Goal: Find specific page/section: Find specific page/section

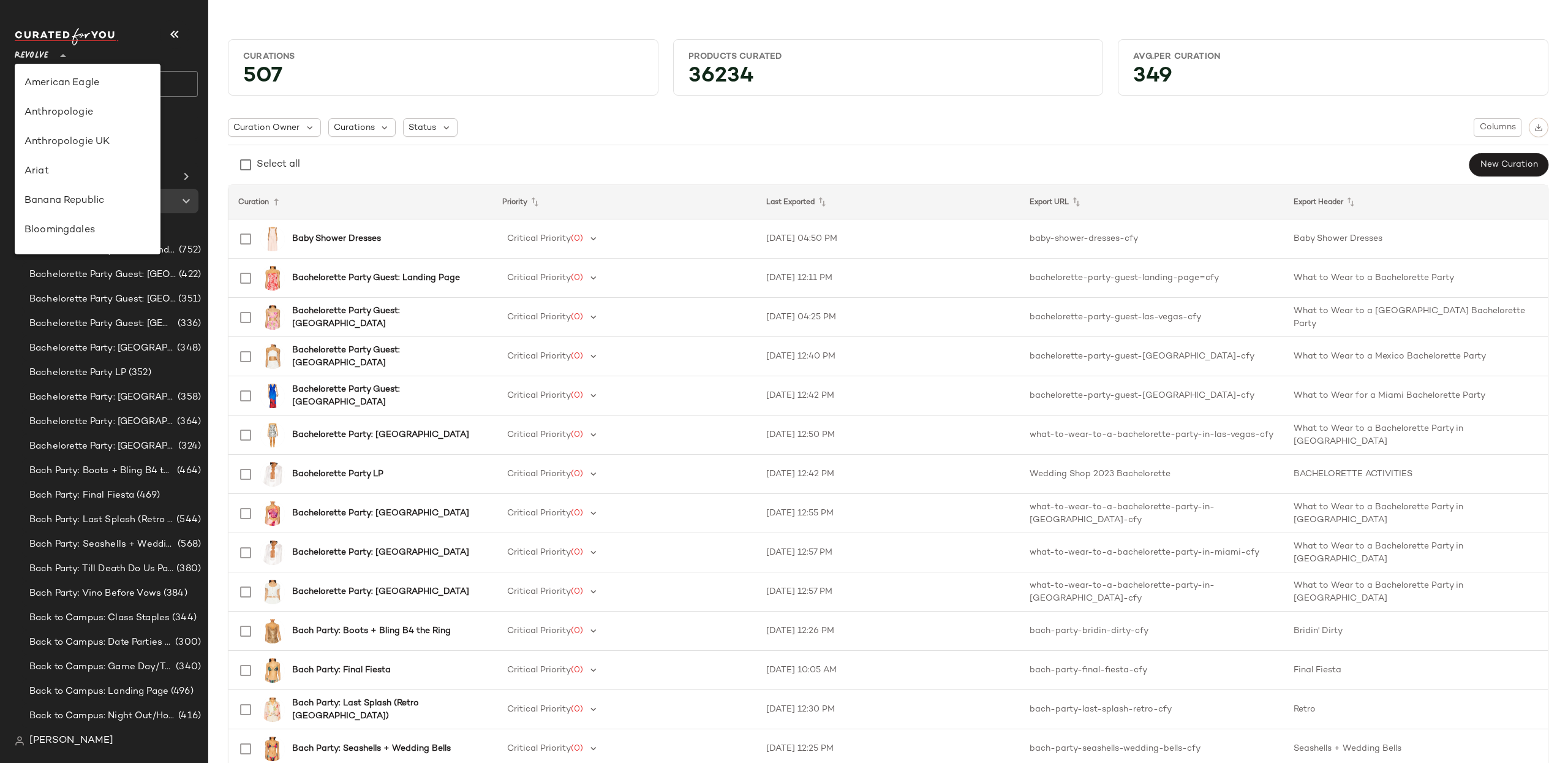
drag, startPoint x: 45, startPoint y: 56, endPoint x: 44, endPoint y: 92, distance: 36.0
click at [45, 56] on span "Revolve" at bounding box center [32, 53] width 34 height 22
click at [62, 187] on div "Rue La La" at bounding box center [87, 185] width 126 height 15
type input "**"
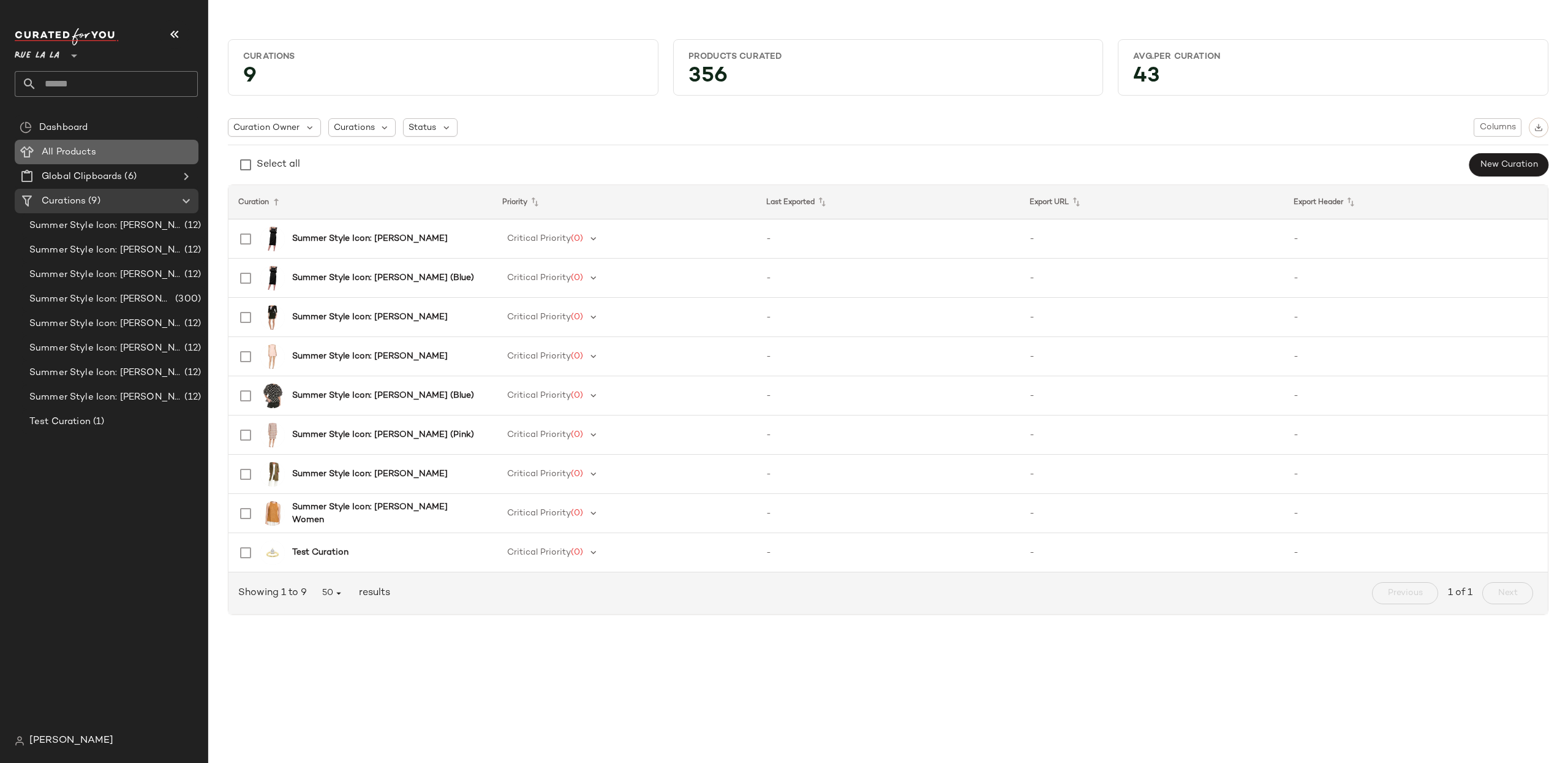
click at [63, 153] on span "All Products" at bounding box center [69, 152] width 55 height 14
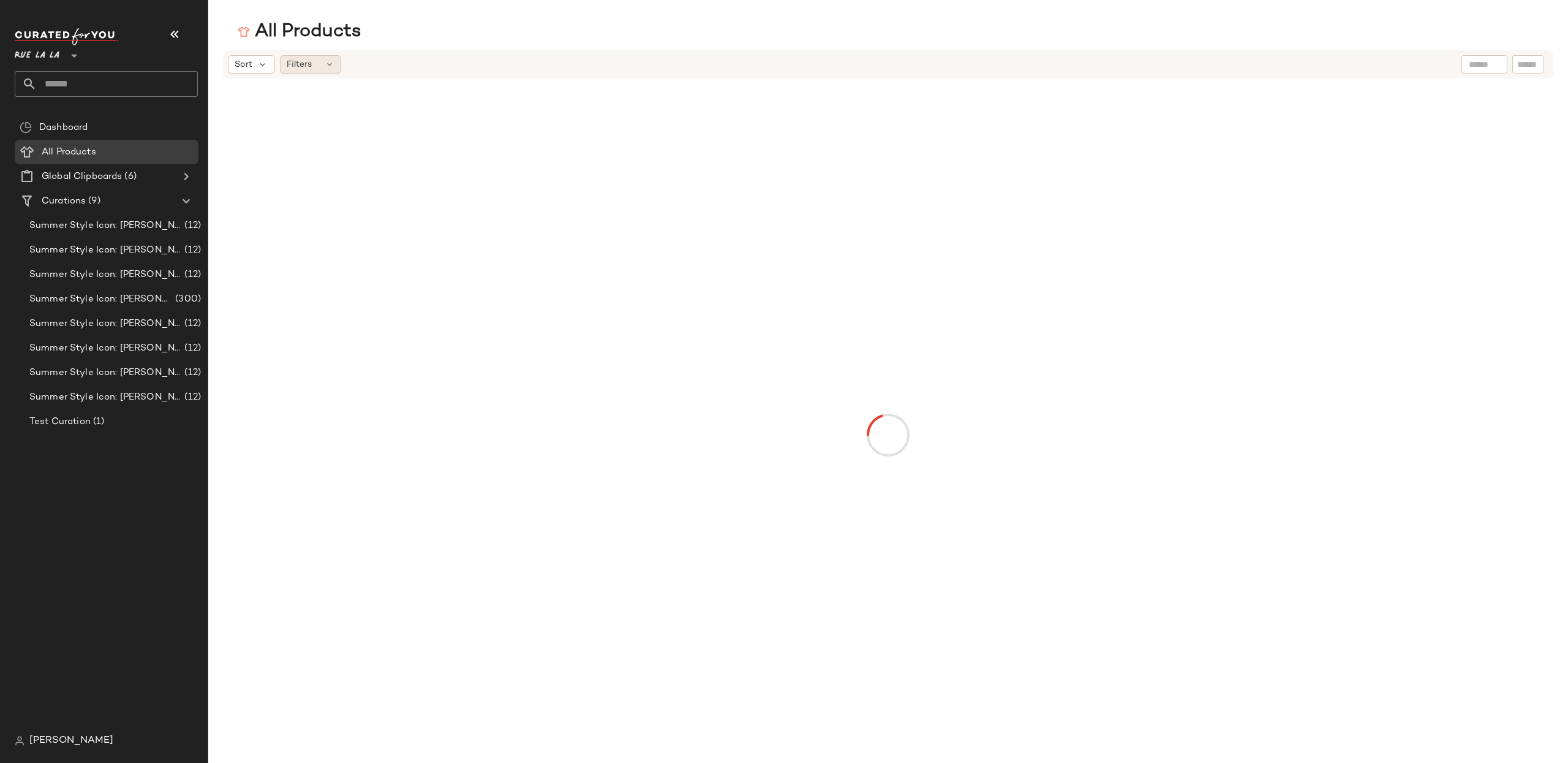
click at [323, 66] on div "Filters" at bounding box center [310, 65] width 61 height 18
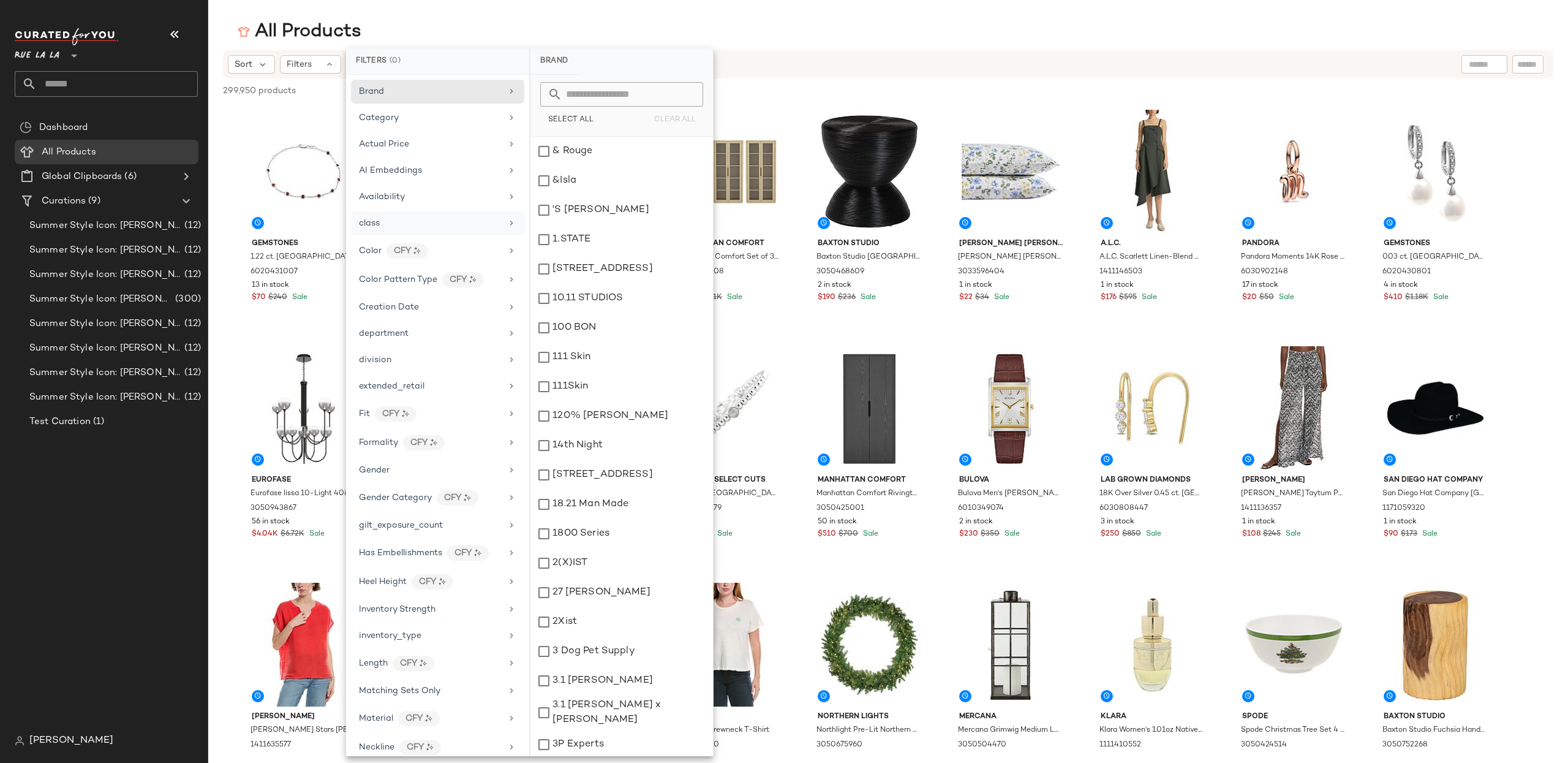
click at [474, 234] on div "class" at bounding box center [438, 224] width 173 height 24
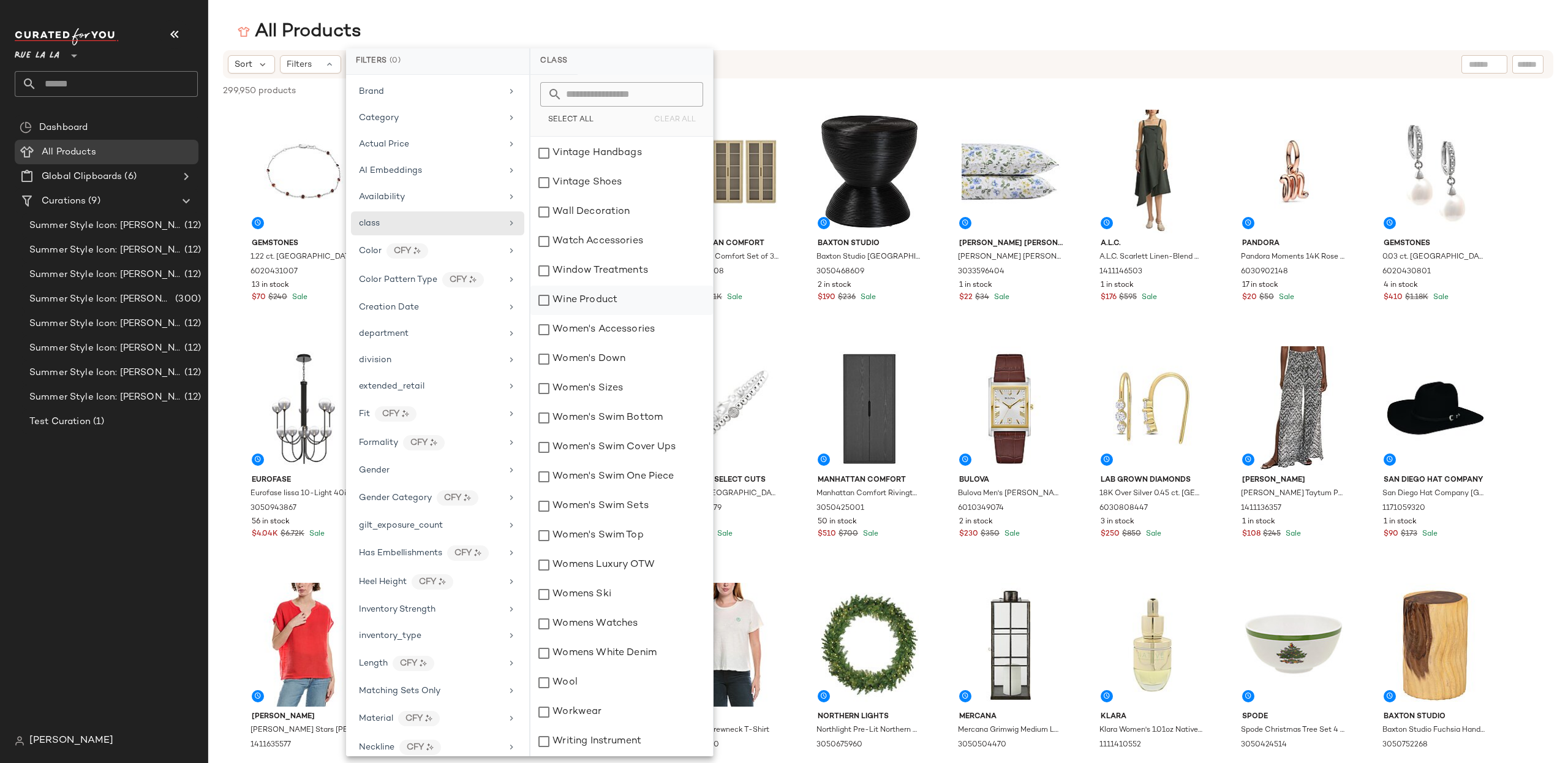
scroll to position [5871, 0]
click at [392, 110] on div "Category" at bounding box center [438, 118] width 173 height 24
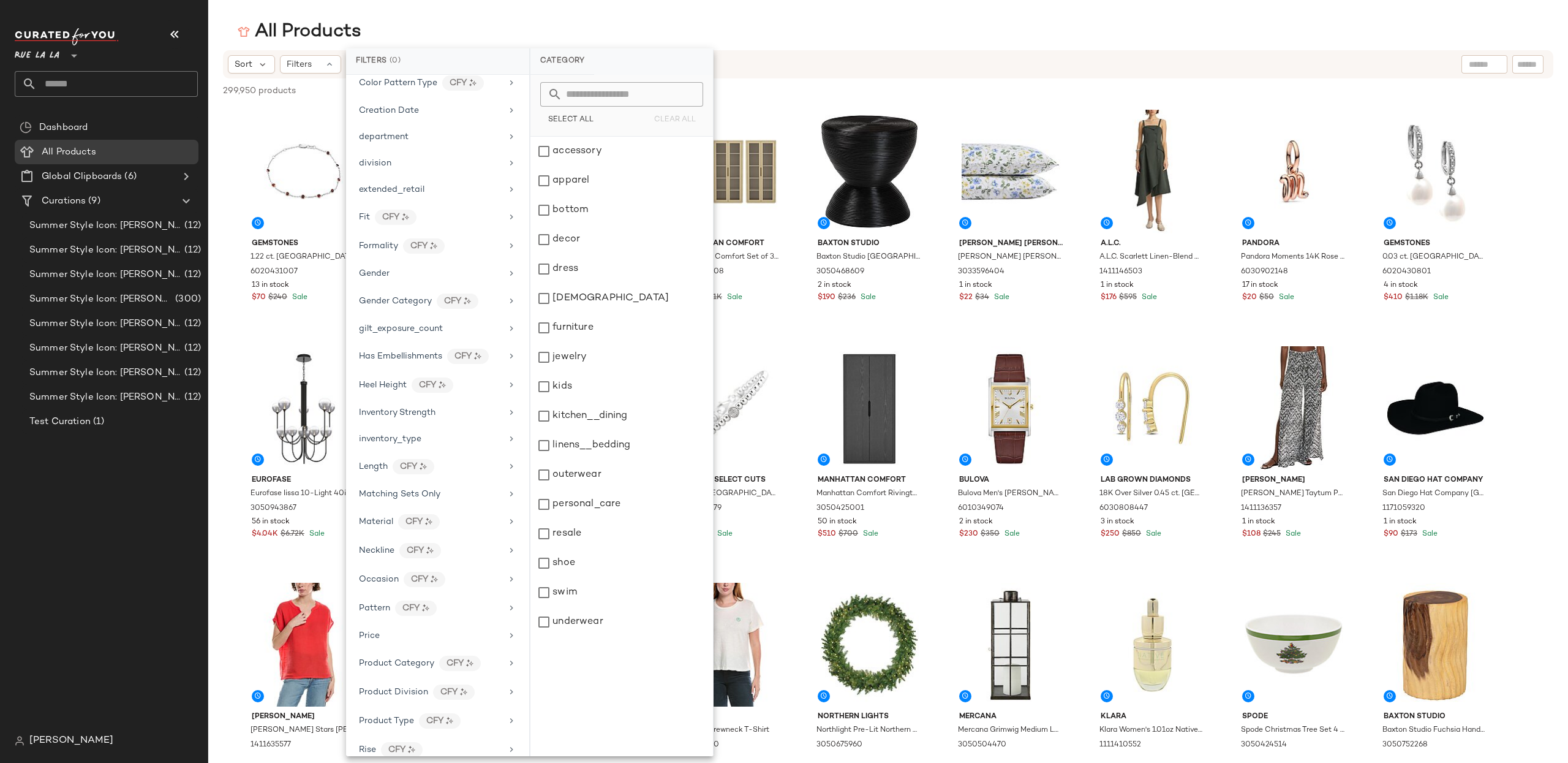
scroll to position [193, 0]
drag, startPoint x: 424, startPoint y: 594, endPoint x: 414, endPoint y: 611, distance: 19.7
click at [424, 590] on div "CFY" at bounding box center [425, 582] width 42 height 15
click at [541, 264] on div "casual" at bounding box center [621, 269] width 182 height 29
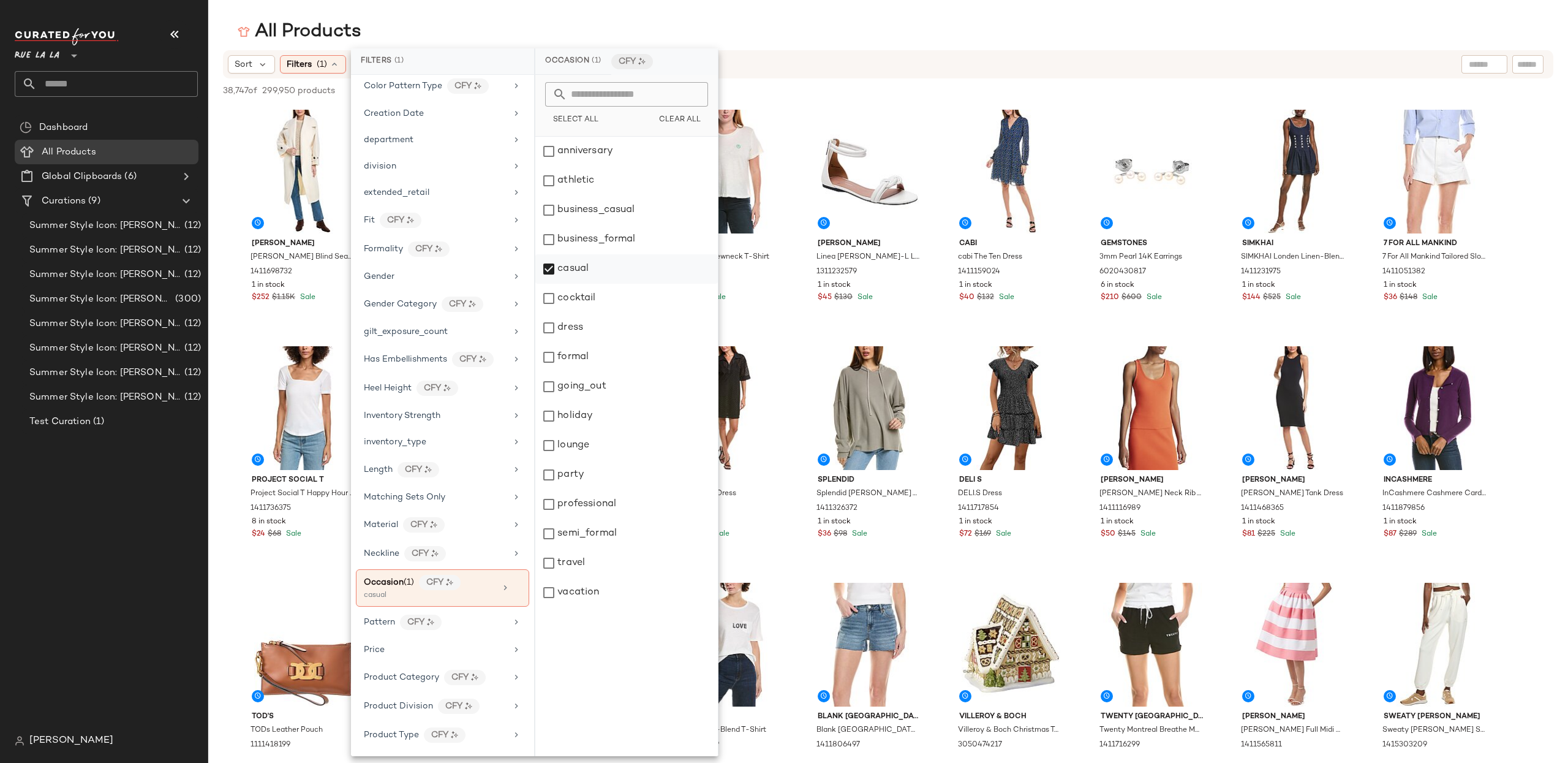
click at [545, 275] on div "casual" at bounding box center [626, 269] width 182 height 29
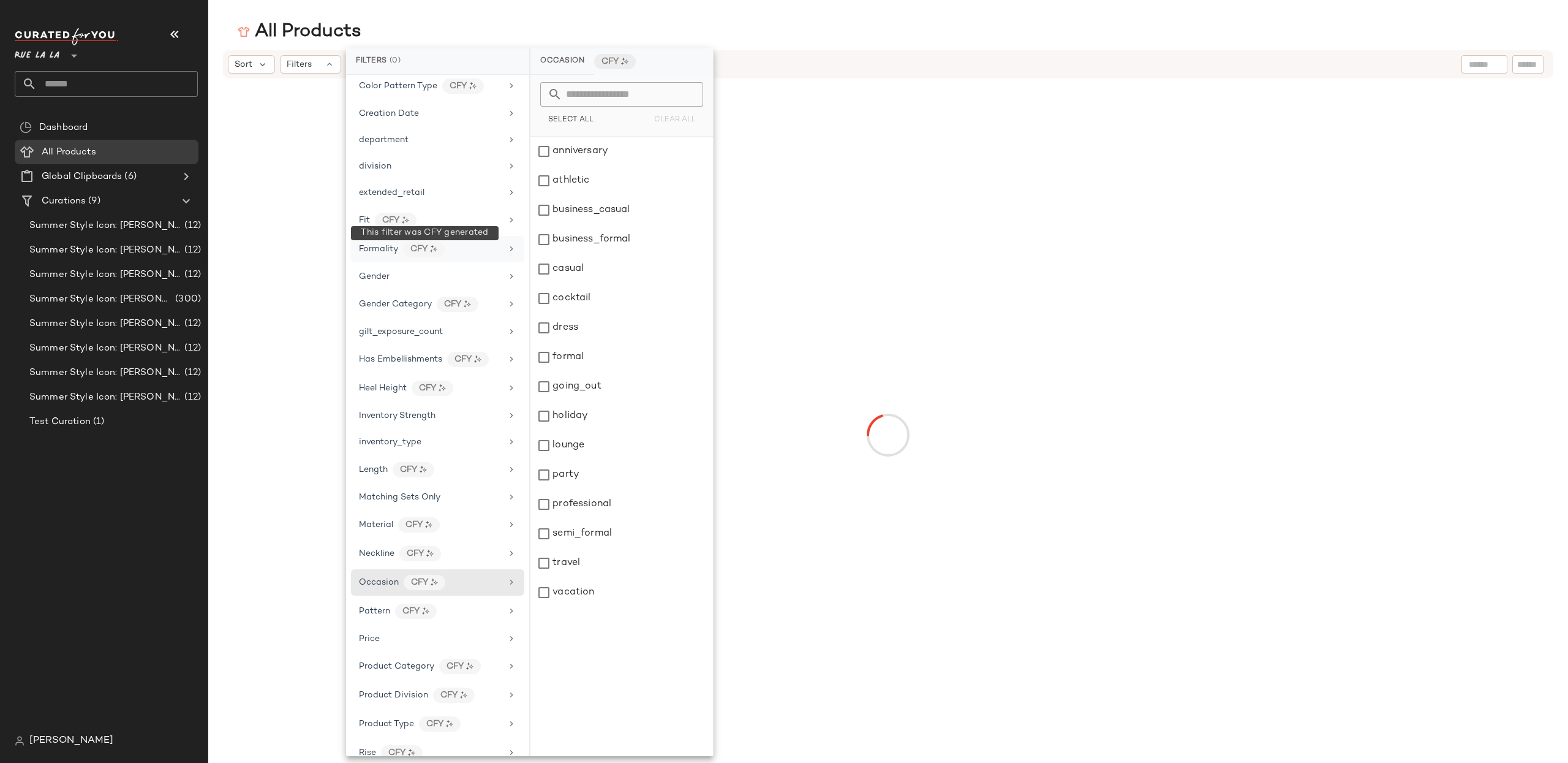
click at [422, 255] on div "CFY" at bounding box center [424, 249] width 42 height 15
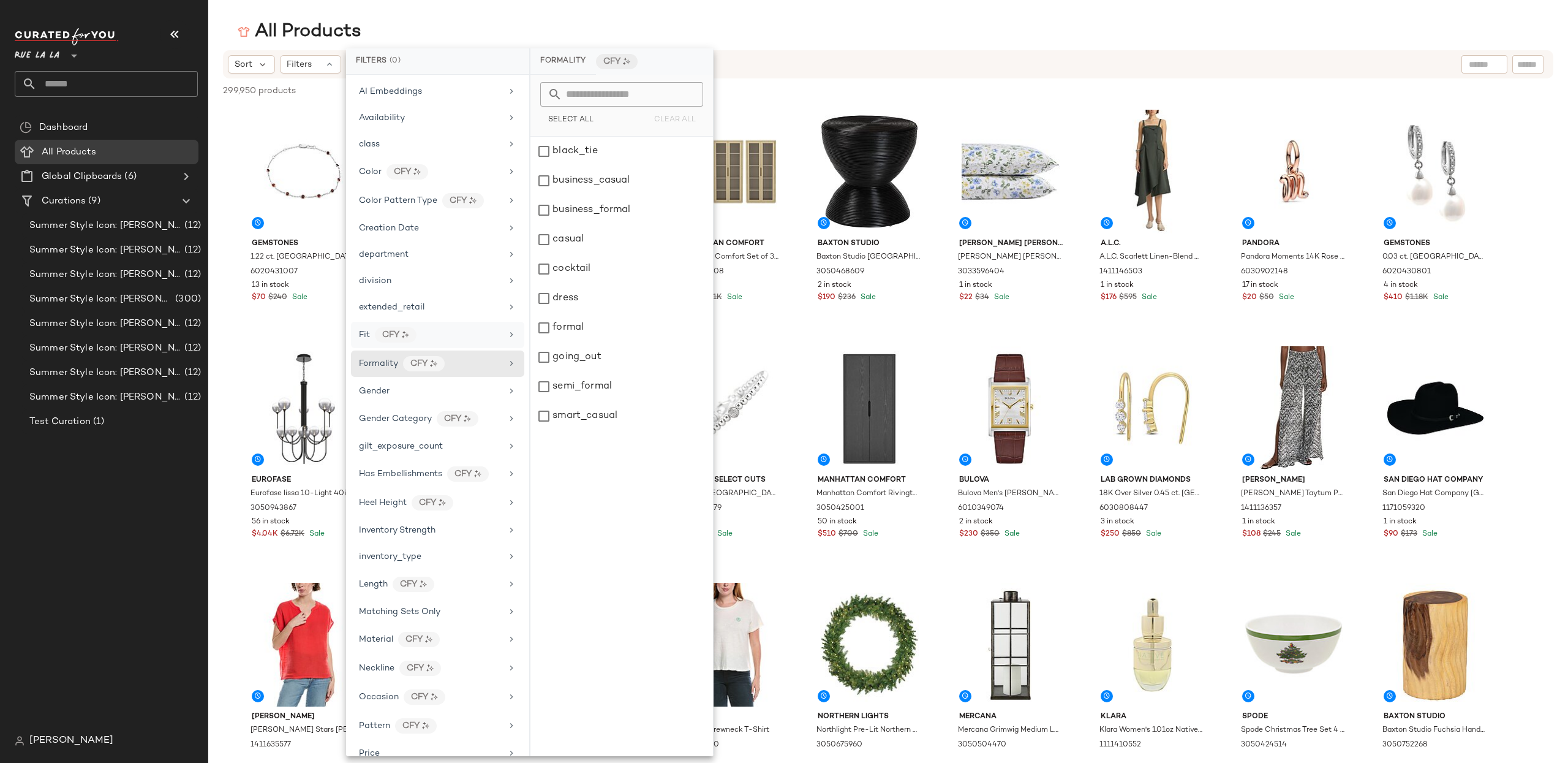
scroll to position [74, 0]
click at [435, 203] on span "Color Pattern Type" at bounding box center [397, 205] width 78 height 9
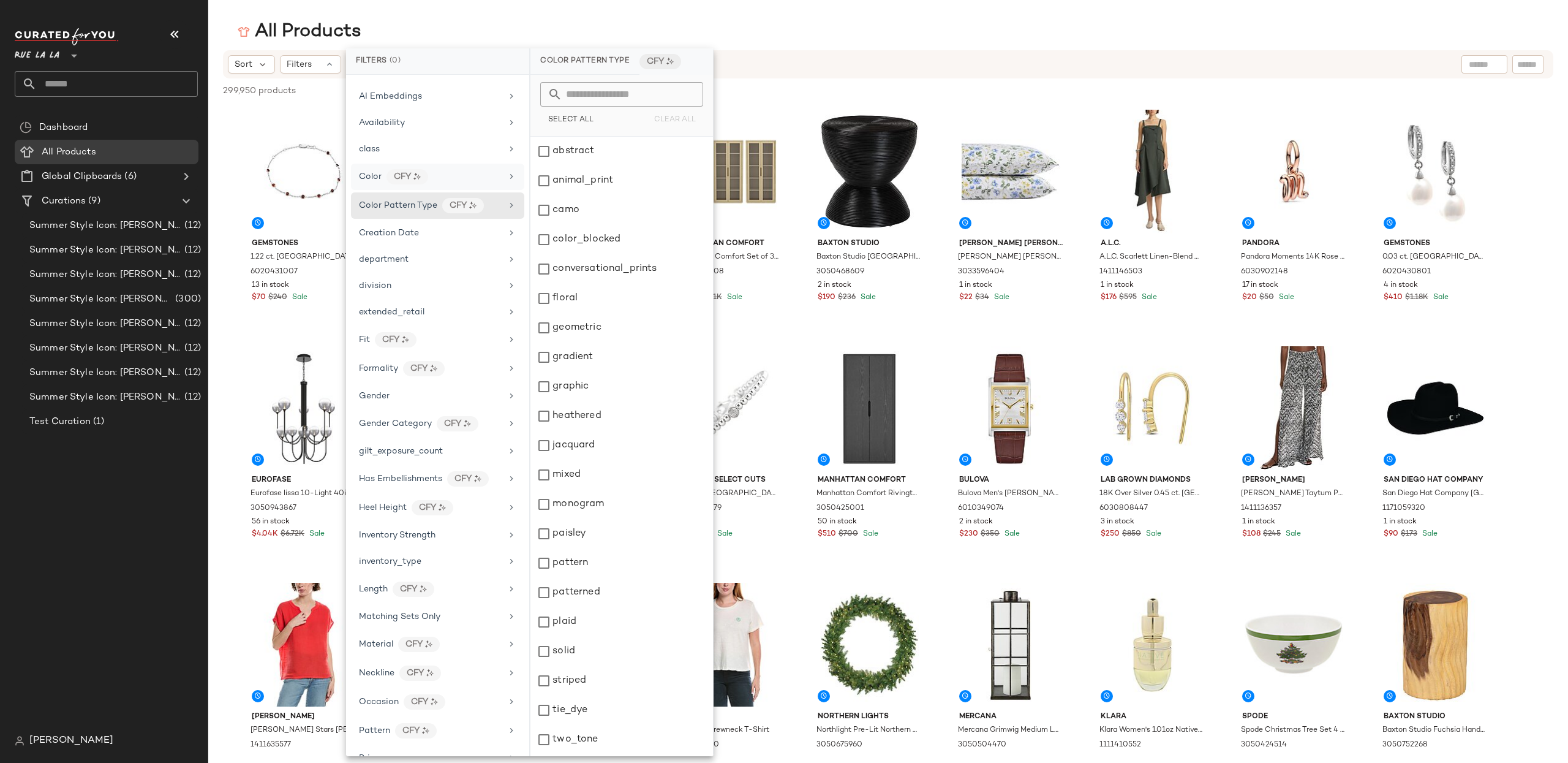
click at [433, 182] on div "Color CFY" at bounding box center [430, 176] width 143 height 15
click at [432, 153] on div "class" at bounding box center [430, 149] width 143 height 13
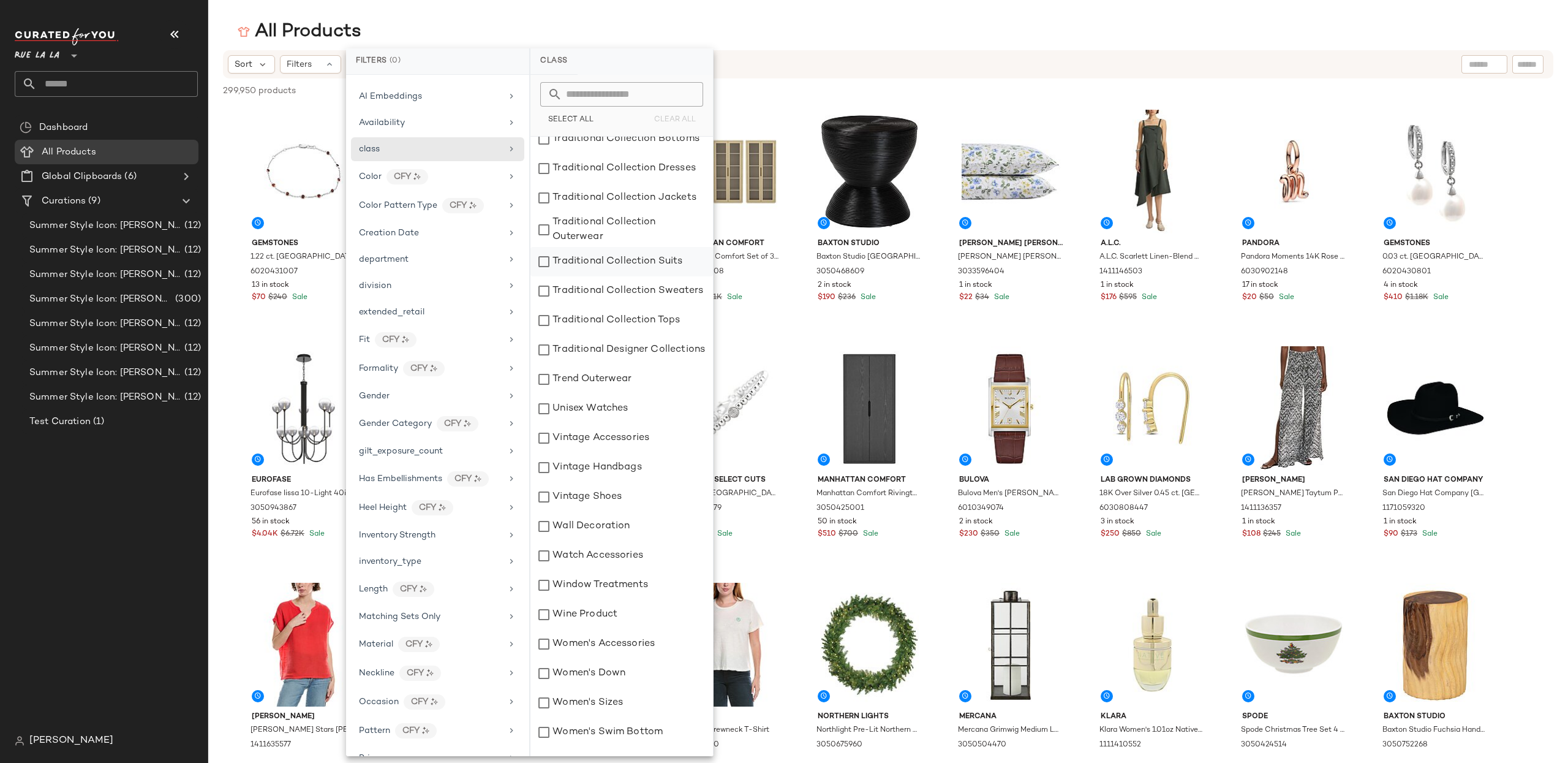
scroll to position [5875, 0]
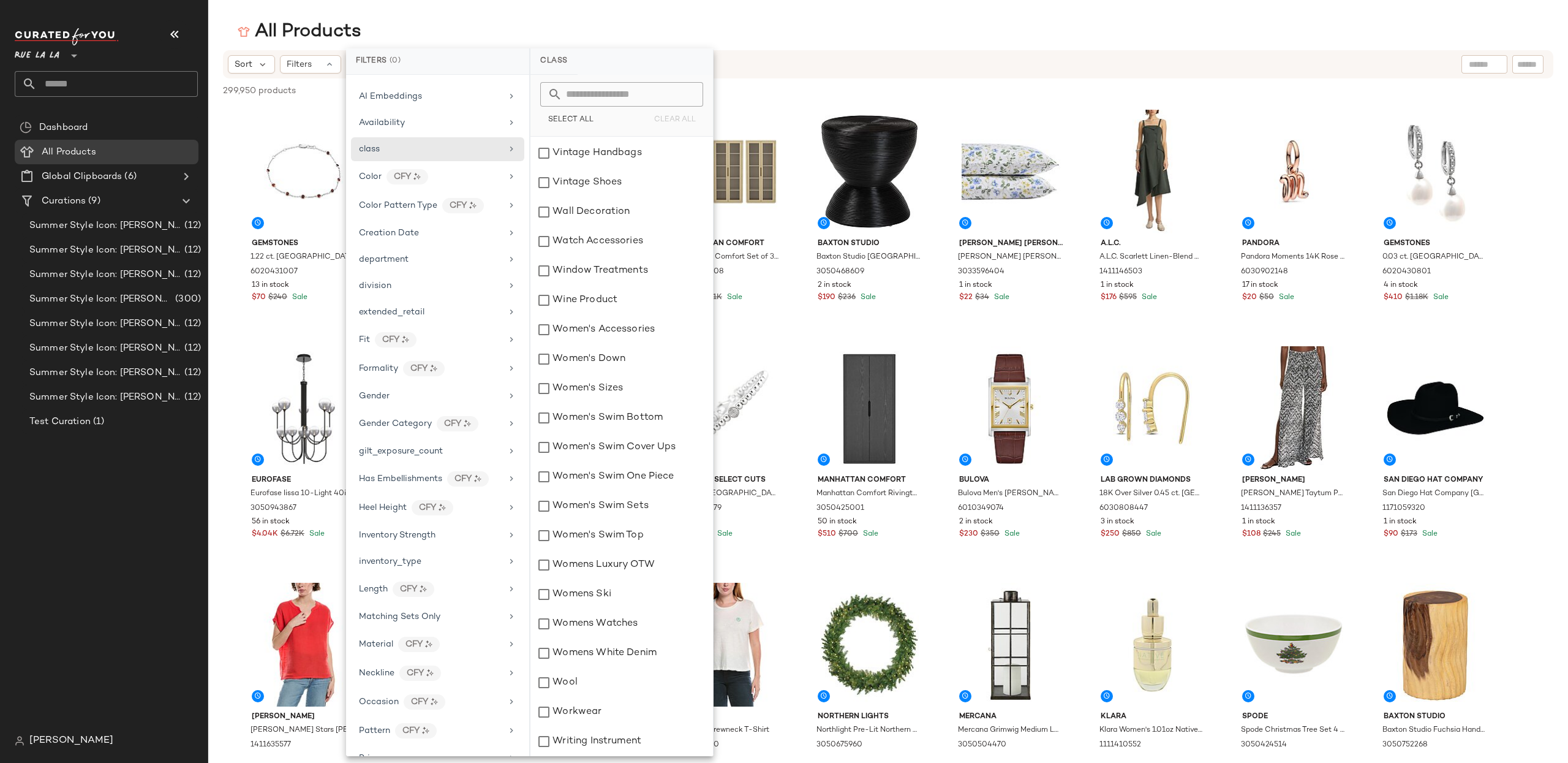
drag, startPoint x: 211, startPoint y: 25, endPoint x: 199, endPoint y: 1, distance: 26.8
click at [211, 24] on div "All Products" at bounding box center [888, 31] width 1360 height 24
